Goal: Information Seeking & Learning: Learn about a topic

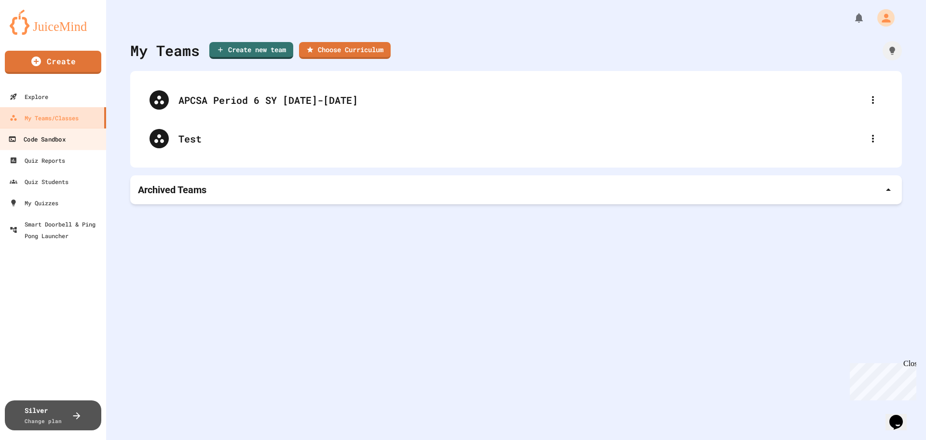
click at [51, 143] on div "Code Sandbox" at bounding box center [36, 139] width 57 height 12
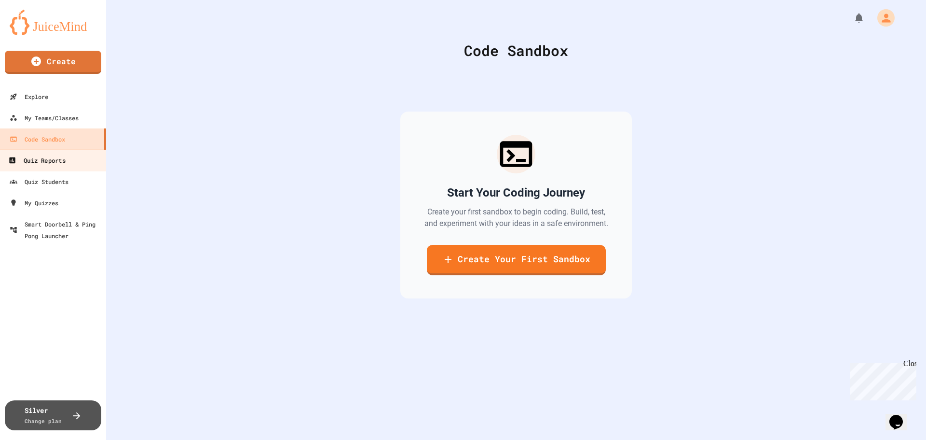
click at [54, 158] on div "Quiz Reports" at bounding box center [36, 160] width 57 height 12
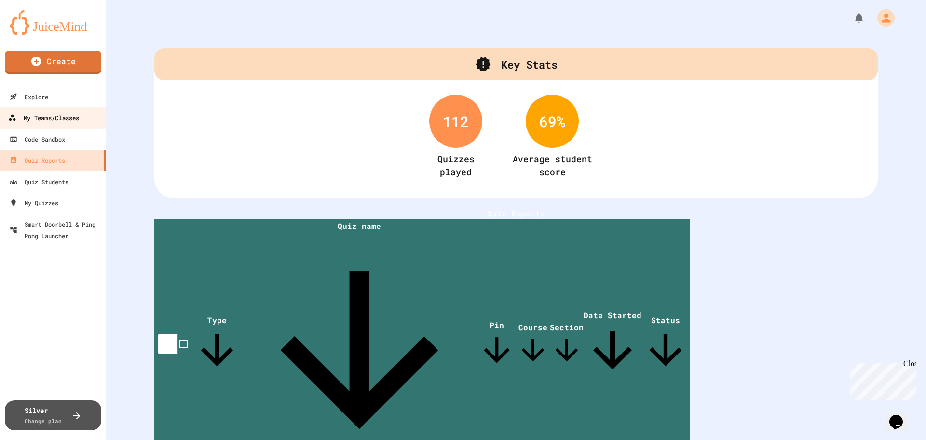
click at [64, 117] on div "My Teams/Classes" at bounding box center [43, 118] width 71 height 12
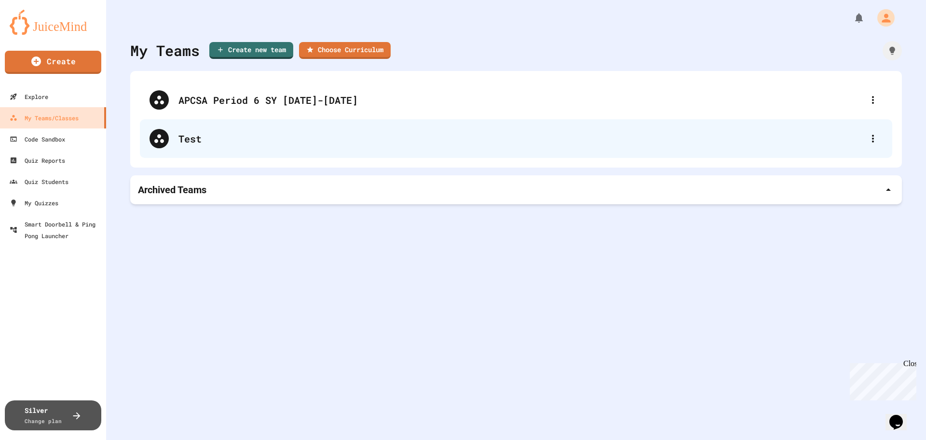
click at [188, 132] on div "Test" at bounding box center [521, 138] width 685 height 14
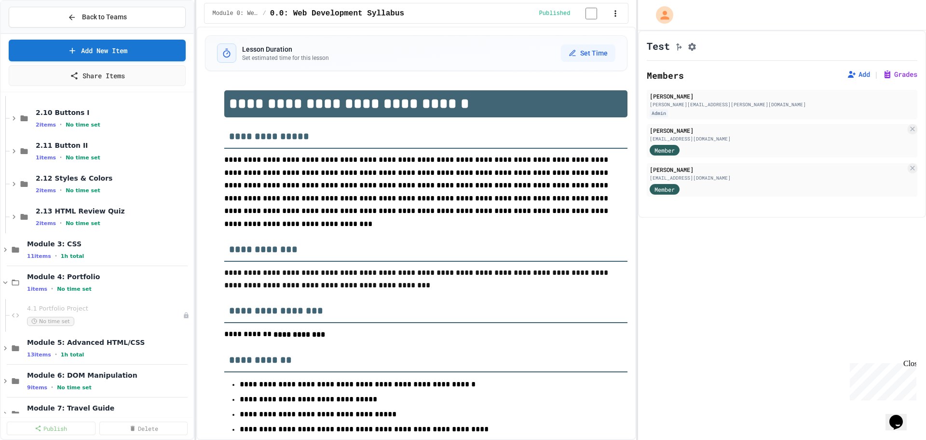
scroll to position [843, 0]
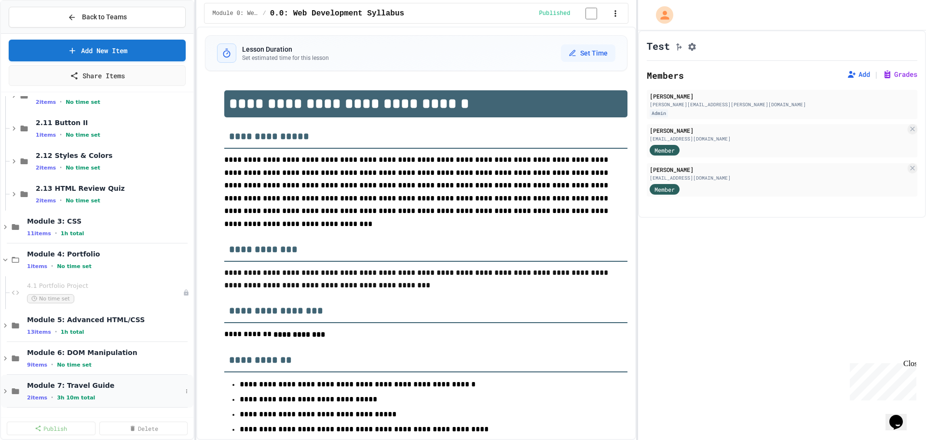
click at [152, 387] on span "Module 7: Travel Guide" at bounding box center [104, 385] width 155 height 9
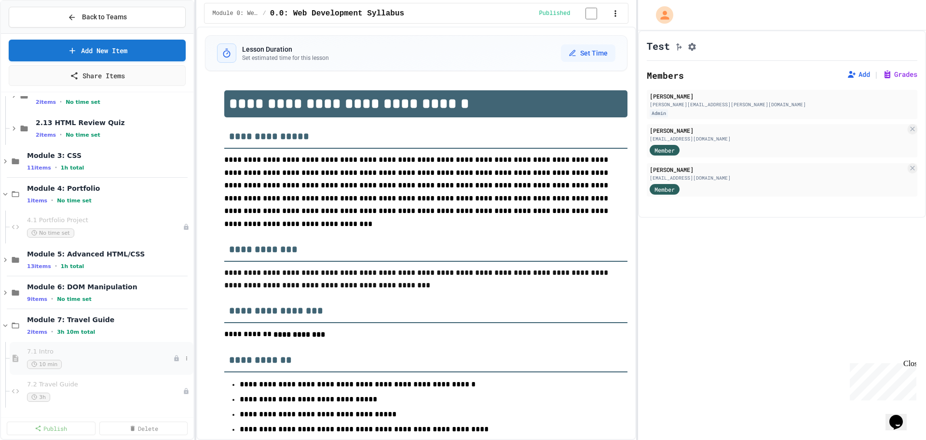
click at [77, 354] on span "7.1 Intro" at bounding box center [100, 351] width 146 height 8
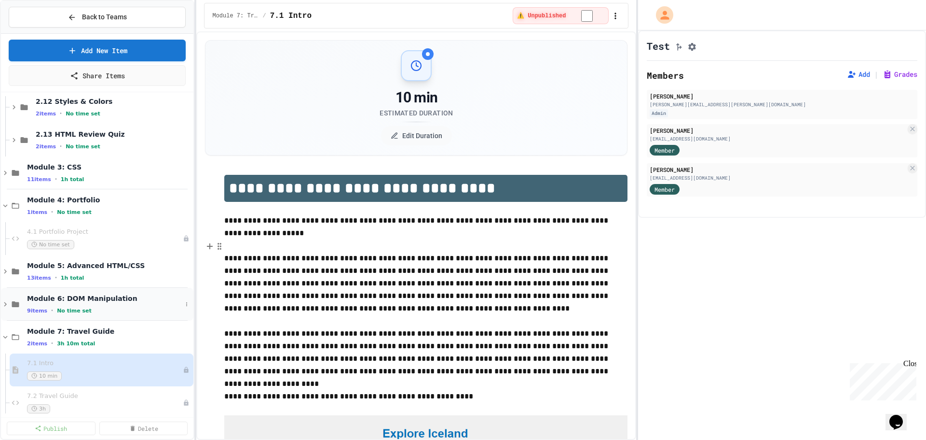
click at [151, 299] on span "Module 6: DOM Manipulation" at bounding box center [104, 298] width 155 height 9
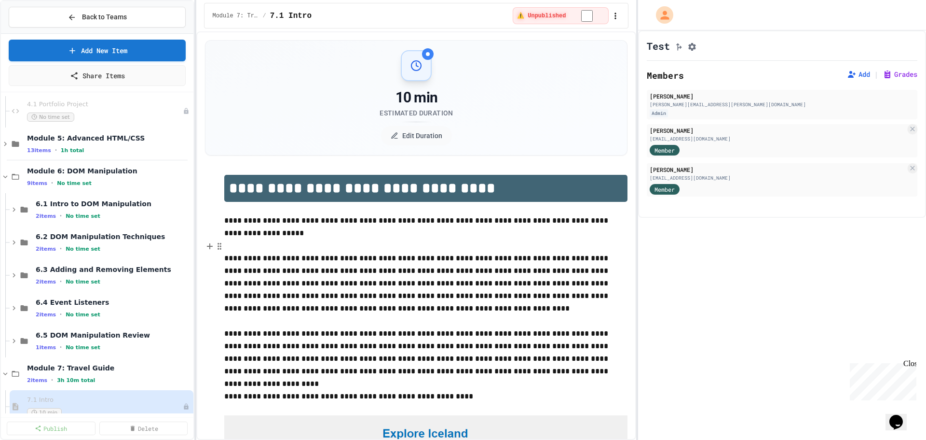
scroll to position [976, 0]
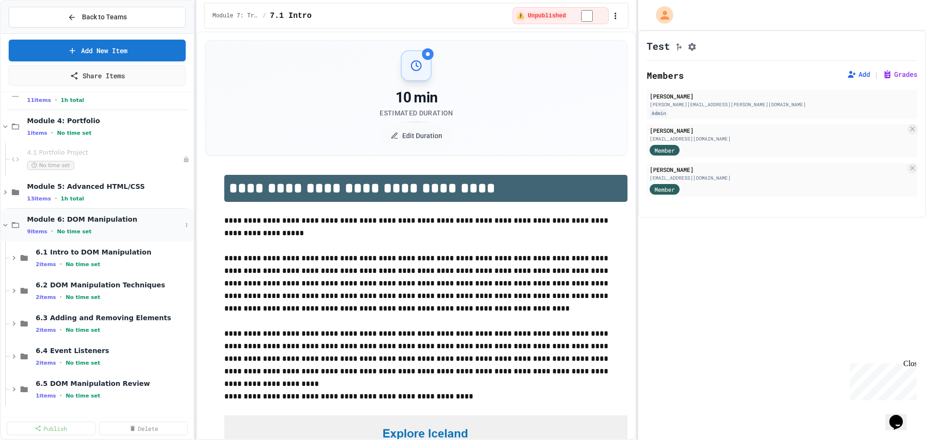
click at [136, 228] on div "9 items • No time set" at bounding box center [104, 231] width 155 height 8
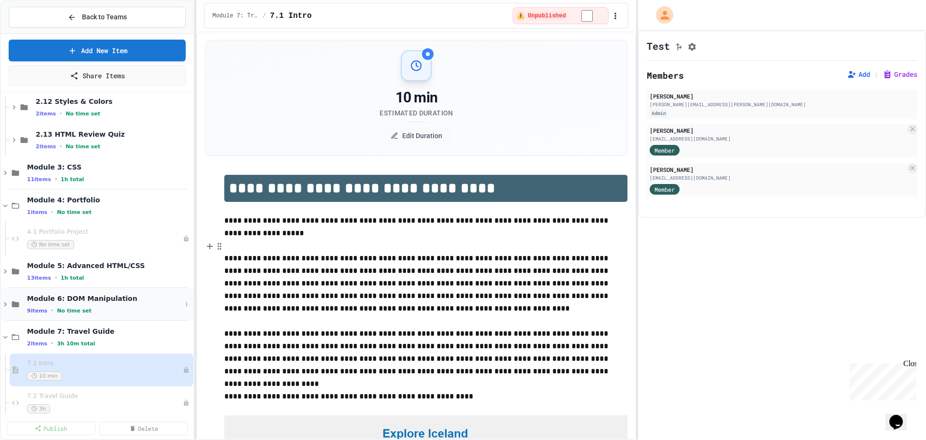
click at [141, 297] on span "Module 6: DOM Manipulation" at bounding box center [104, 298] width 155 height 9
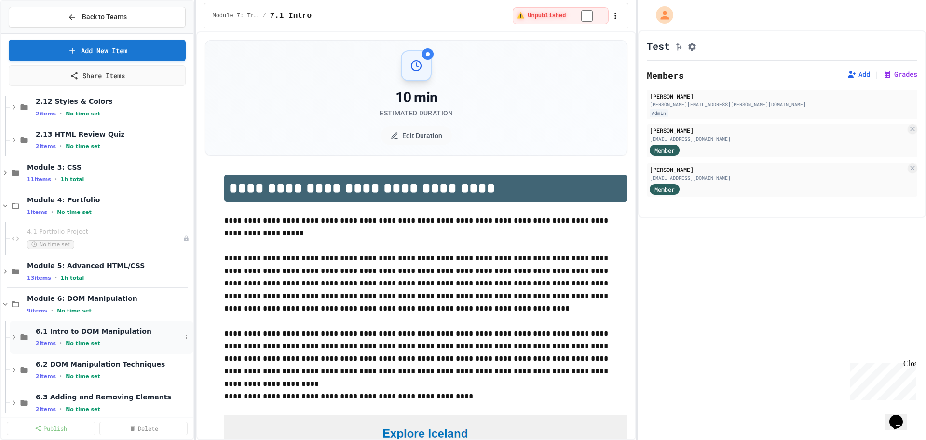
click at [158, 334] on span "6.1 Intro to DOM Manipulation" at bounding box center [109, 331] width 146 height 9
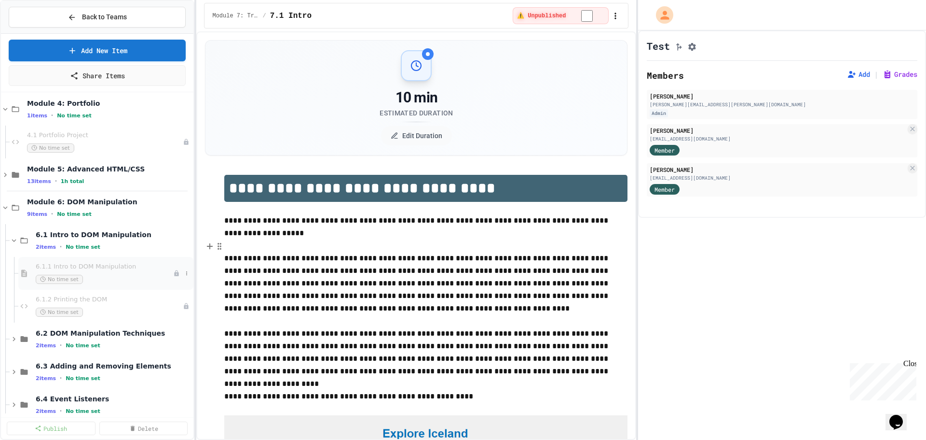
click at [134, 276] on div "No time set" at bounding box center [105, 279] width 138 height 9
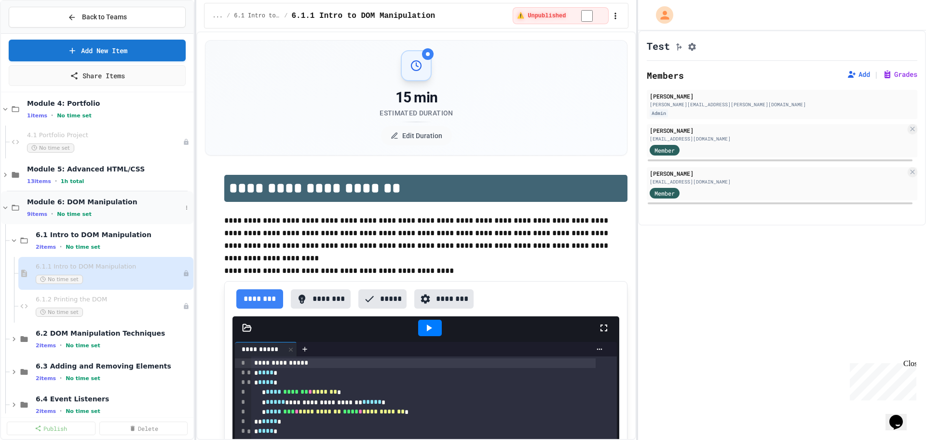
click at [50, 197] on span "Module 6: DOM Manipulation" at bounding box center [104, 201] width 155 height 9
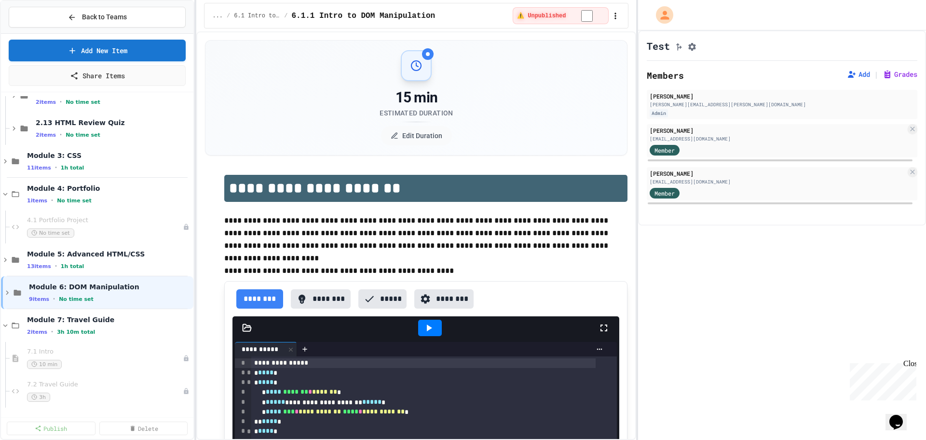
scroll to position [897, 0]
